Goal: Information Seeking & Learning: Learn about a topic

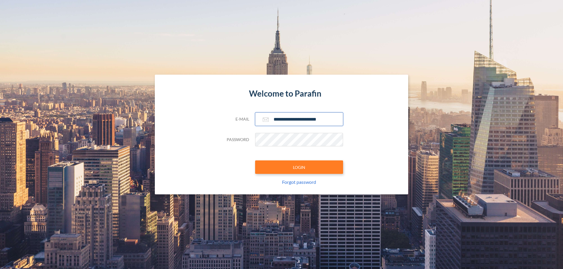
type input "**********"
click at [299, 167] on button "LOGIN" at bounding box center [299, 167] width 88 height 13
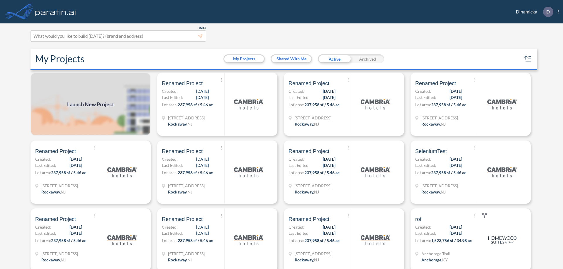
scroll to position [1, 0]
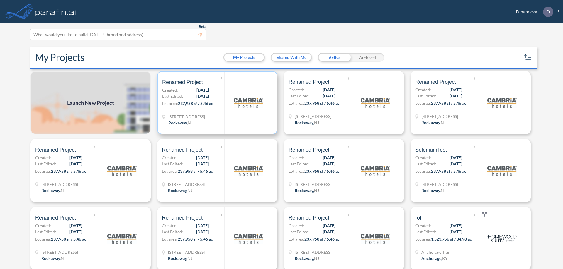
click at [216, 103] on p "Lot area: 237,958 sf / 5.46 ac" at bounding box center [193, 105] width 62 height 8
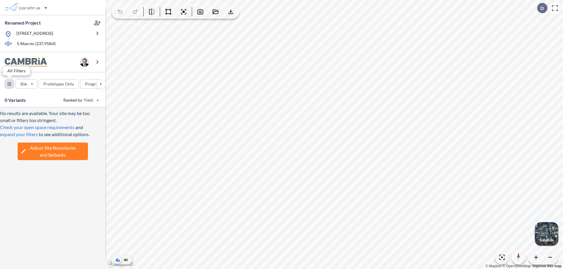
click at [9, 84] on div "button" at bounding box center [9, 84] width 9 height 9
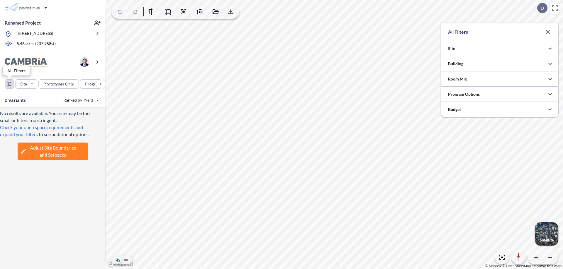
scroll to position [293102, 292985]
click at [550, 64] on icon "button" at bounding box center [549, 63] width 7 height 7
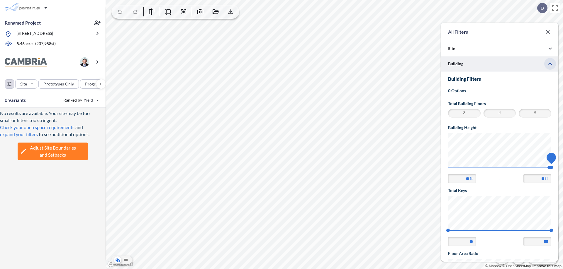
scroll to position [102, 0]
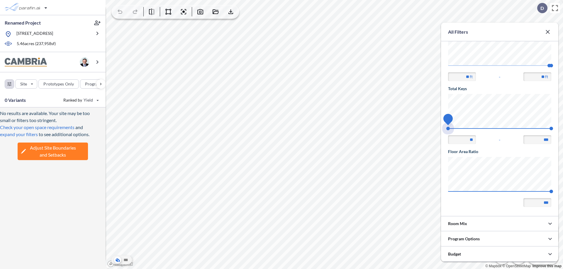
drag, startPoint x: 448, startPoint y: 129, endPoint x: 551, endPoint y: 129, distance: 103.2
click at [551, 129] on span "74 140" at bounding box center [499, 130] width 103 height 4
type input "***"
